Goal: Information Seeking & Learning: Learn about a topic

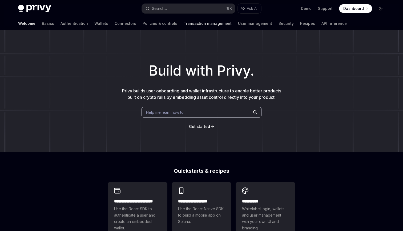
click at [184, 27] on link "Transaction management" at bounding box center [208, 23] width 48 height 13
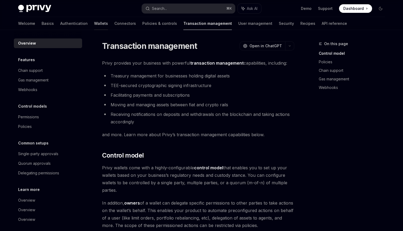
click at [94, 27] on link "Wallets" at bounding box center [101, 23] width 14 height 13
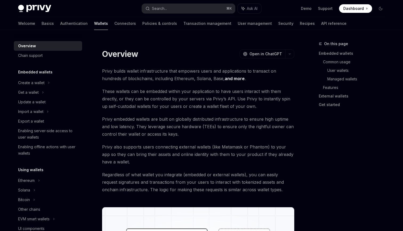
type textarea "*"
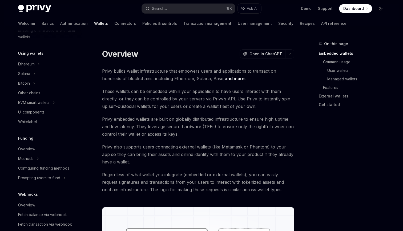
scroll to position [115, 0]
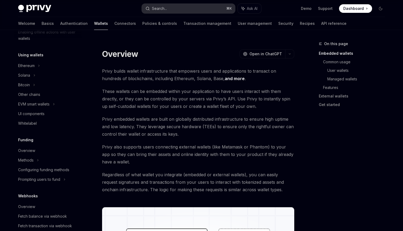
click at [158, 9] on div "Search..." at bounding box center [159, 8] width 15 height 6
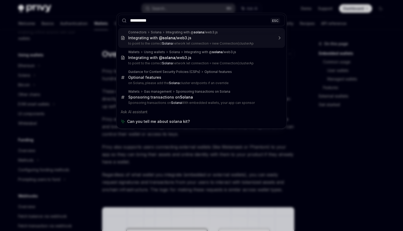
type input "**********"
type textarea "*"
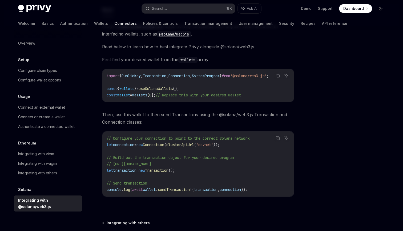
scroll to position [63, 0]
click at [125, 91] on span "wallets" at bounding box center [126, 88] width 15 height 5
click at [137, 98] on code "import { PublicKey , Transaction , Connection , SystemProgram } from '@solana/w…" at bounding box center [198, 86] width 183 height 26
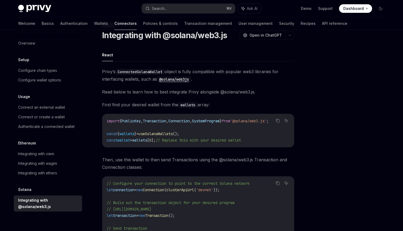
scroll to position [0, 0]
